Goal: Task Accomplishment & Management: Use online tool/utility

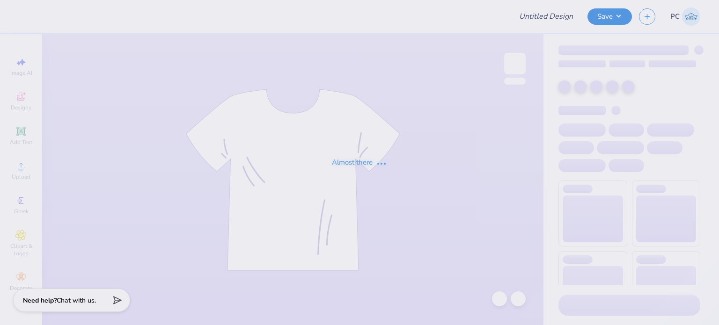
type input "UPenn ZBT [PERSON_NAME]"
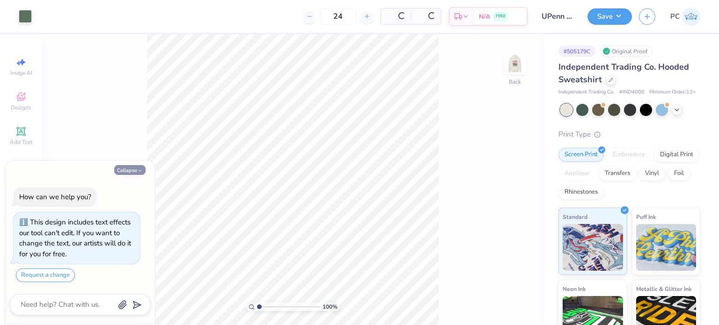
click at [133, 167] on button "Collapse" at bounding box center [129, 170] width 31 height 10
type textarea "x"
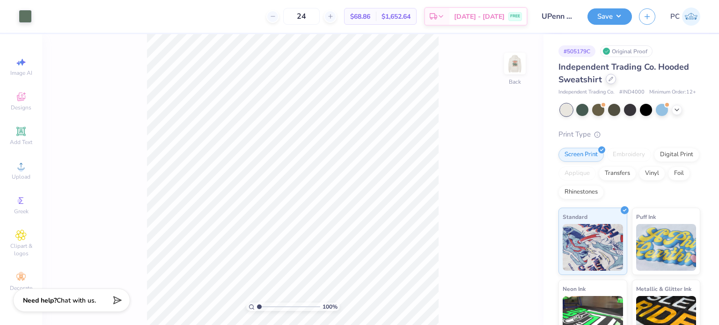
click at [609, 81] on icon at bounding box center [611, 79] width 5 height 5
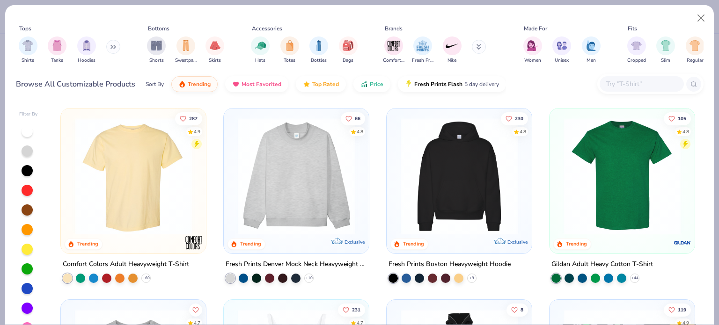
click at [644, 82] on input "text" at bounding box center [641, 84] width 72 height 11
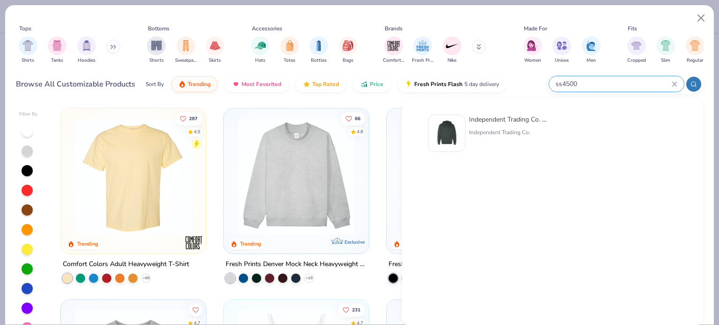
type input "ss4500"
click at [452, 134] on img at bounding box center [446, 133] width 29 height 29
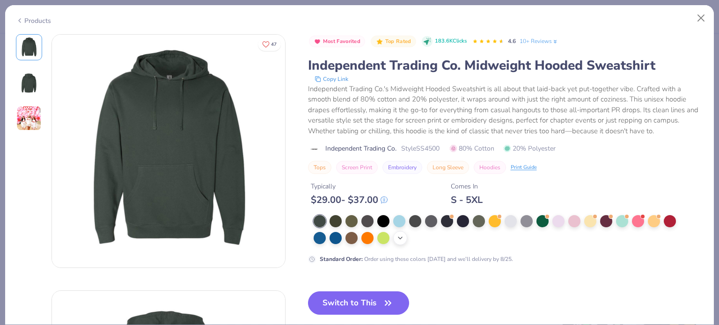
click at [400, 237] on icon at bounding box center [400, 238] width 7 height 7
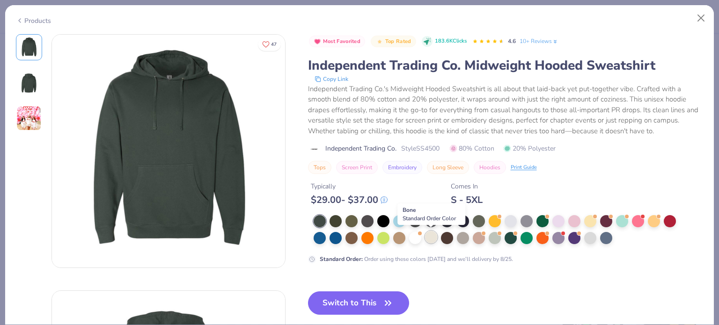
click at [432, 236] on div at bounding box center [431, 237] width 12 height 12
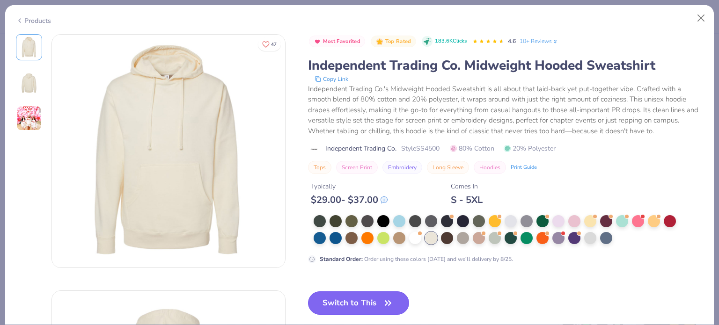
click at [339, 299] on button "Switch to This" at bounding box center [359, 303] width 102 height 23
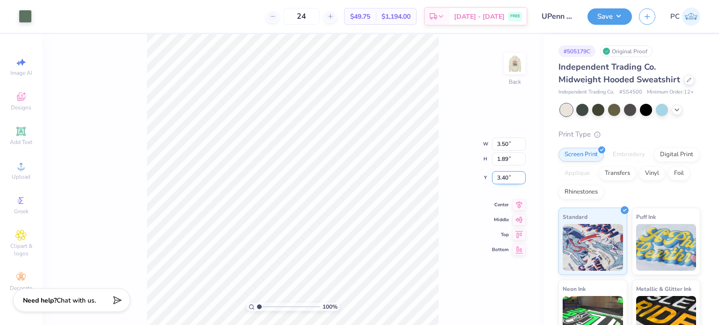
drag, startPoint x: 511, startPoint y: 179, endPoint x: 494, endPoint y: 179, distance: 16.9
click at [494, 179] on input "3.40" at bounding box center [509, 177] width 34 height 13
type input "3.00"
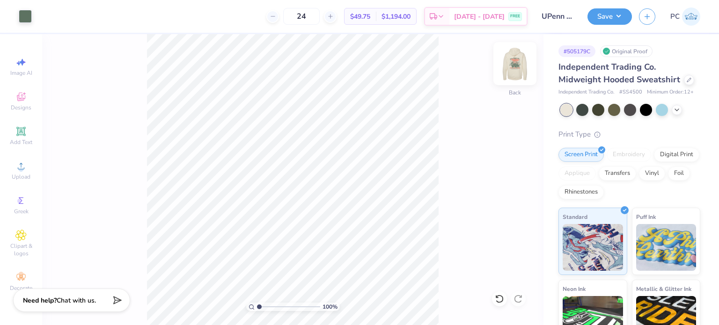
click at [523, 66] on img at bounding box center [514, 63] width 37 height 37
click at [620, 12] on button "Save" at bounding box center [610, 15] width 44 height 16
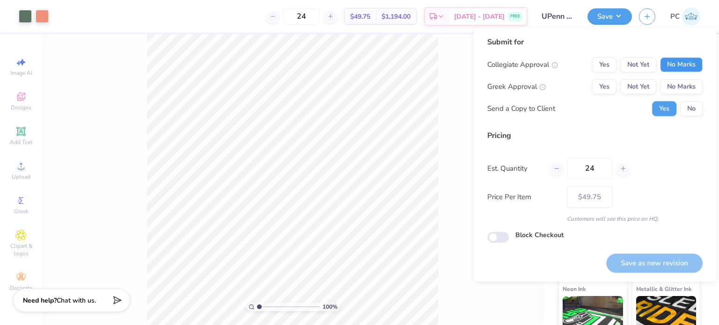
click at [671, 59] on button "No Marks" at bounding box center [681, 64] width 43 height 15
click at [674, 82] on button "No Marks" at bounding box center [681, 86] width 43 height 15
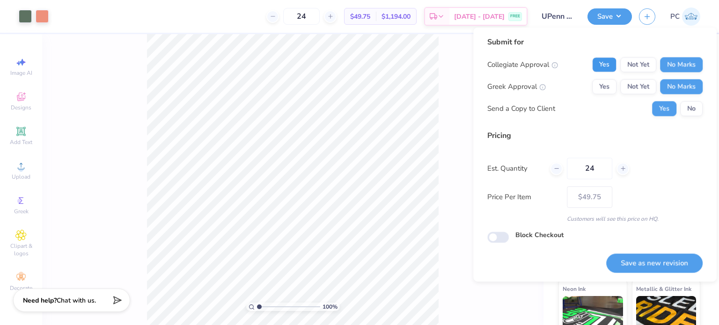
click at [609, 63] on button "Yes" at bounding box center [604, 64] width 24 height 15
click at [607, 83] on button "Yes" at bounding box center [604, 86] width 24 height 15
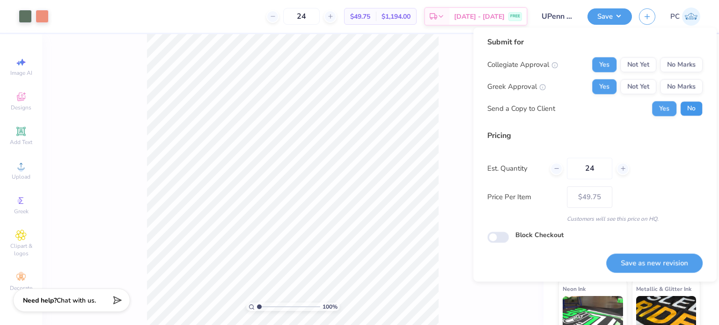
click at [687, 106] on button "No" at bounding box center [691, 108] width 22 height 15
click at [663, 262] on button "Save as new revision" at bounding box center [654, 263] width 96 height 19
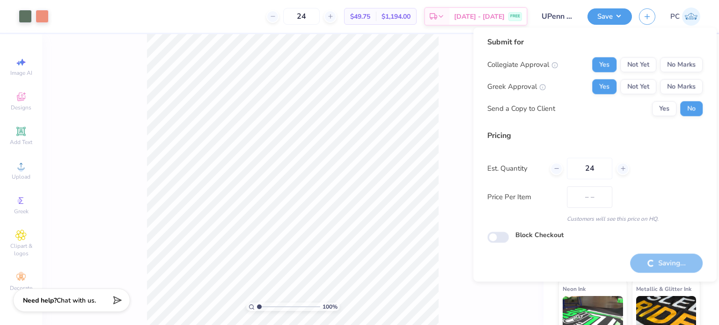
type input "$49.75"
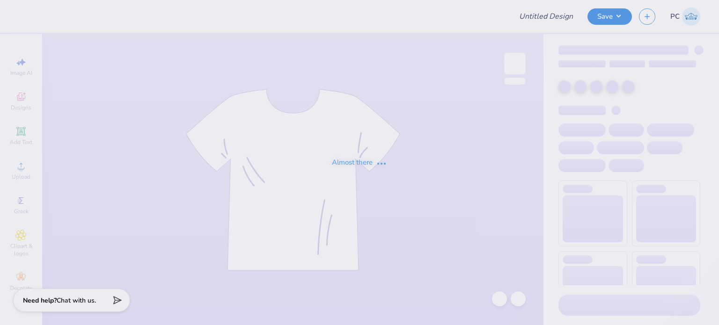
type input "[PERSON_NAME] : tarte cosmetics"
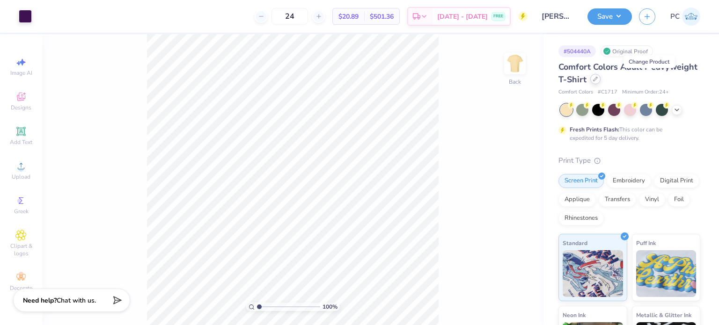
click at [598, 80] on icon at bounding box center [595, 79] width 5 height 5
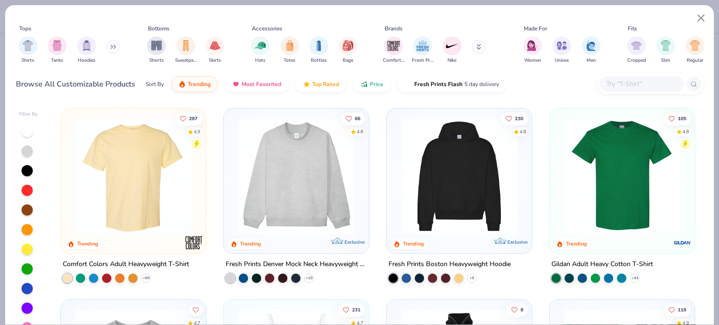
click at [637, 86] on input "text" at bounding box center [641, 84] width 72 height 11
click at [294, 162] on div at bounding box center [170, 176] width 379 height 117
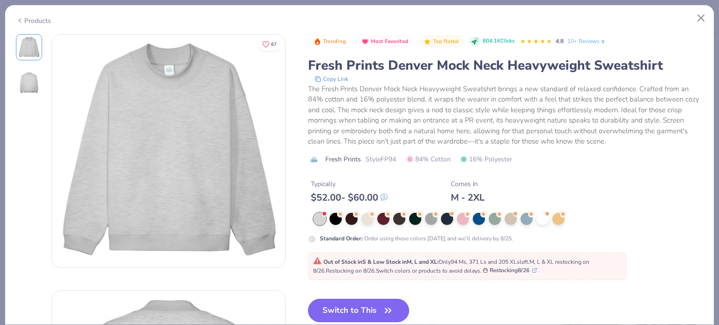
click at [352, 308] on button "Switch to This" at bounding box center [359, 310] width 102 height 23
type input "50"
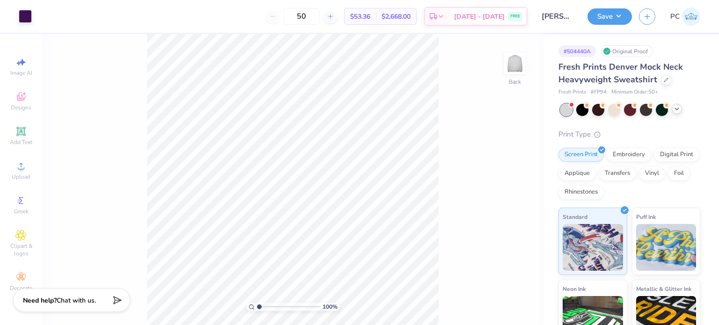
click at [674, 110] on icon at bounding box center [676, 108] width 7 height 7
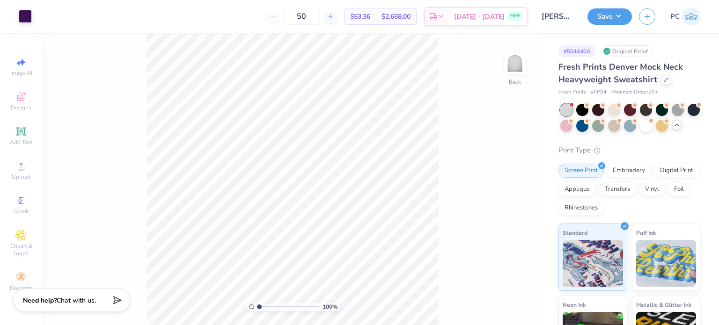
drag, startPoint x: 585, startPoint y: 127, endPoint x: 524, endPoint y: 121, distance: 61.2
click at [573, 127] on div at bounding box center [567, 126] width 12 height 12
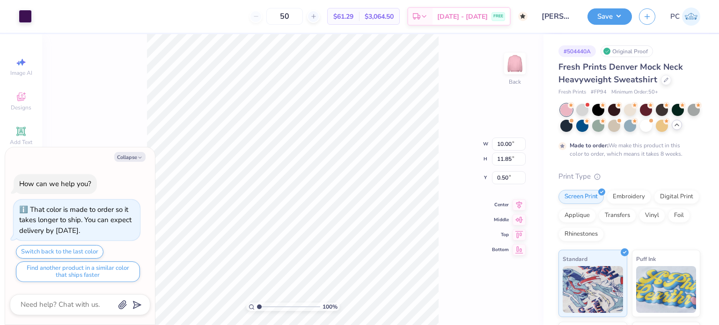
type textarea "x"
type input "3.00"
click at [30, 12] on div at bounding box center [25, 15] width 13 height 13
type textarea "x"
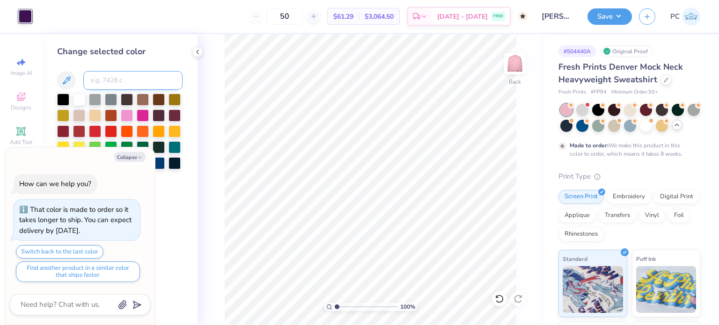
click at [124, 73] on input at bounding box center [132, 80] width 99 height 19
type input "2577"
click at [499, 298] on icon at bounding box center [499, 299] width 9 height 9
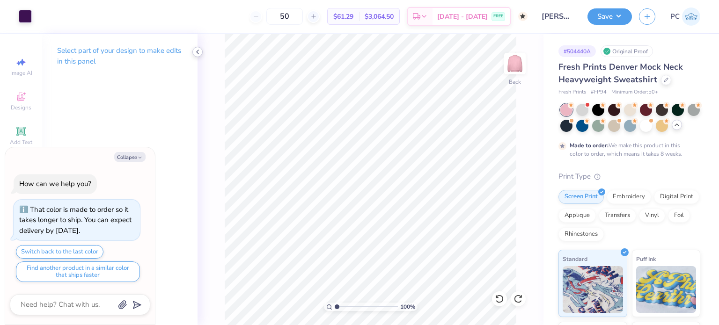
click at [197, 50] on icon at bounding box center [197, 51] width 7 height 7
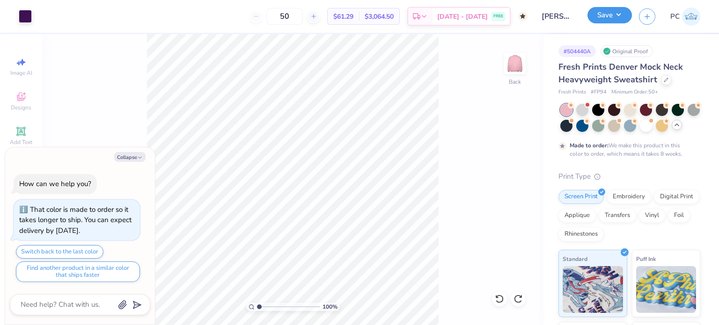
click at [613, 18] on button "Save" at bounding box center [610, 15] width 44 height 16
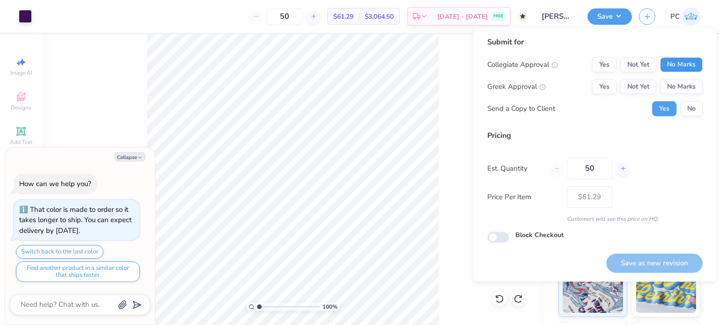
click at [676, 63] on button "No Marks" at bounding box center [681, 64] width 43 height 15
click at [691, 91] on button "No Marks" at bounding box center [681, 86] width 43 height 15
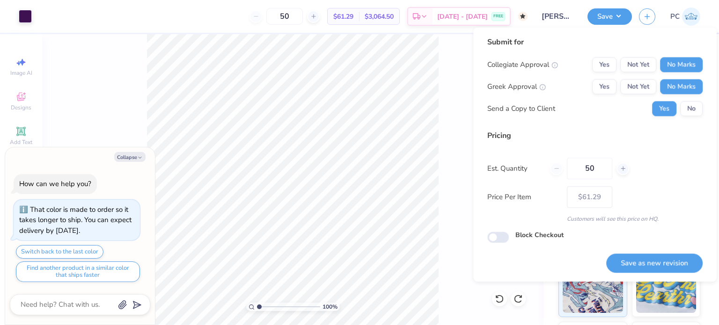
click at [696, 105] on button "No" at bounding box center [691, 108] width 22 height 15
type textarea "x"
click at [668, 266] on button "Save as new revision" at bounding box center [654, 263] width 96 height 19
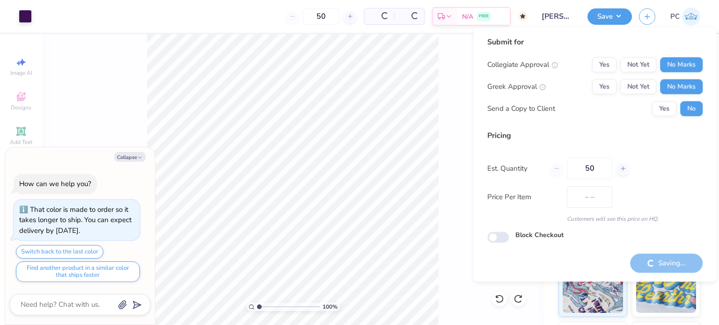
type input "$61.29"
click at [137, 156] on icon "button" at bounding box center [140, 158] width 6 height 6
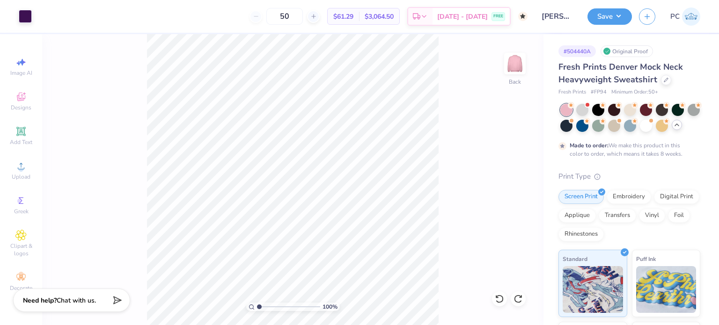
type textarea "x"
